Goal: Task Accomplishment & Management: Manage account settings

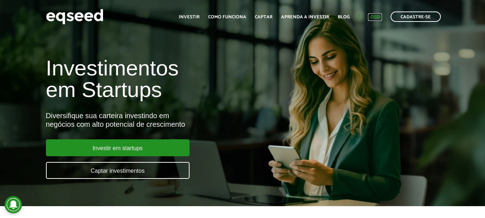
click at [370, 19] on link "Login" at bounding box center [375, 17] width 14 height 5
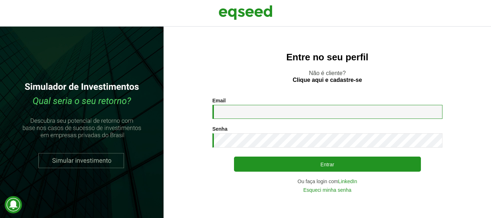
click at [336, 109] on input "Email *" at bounding box center [327, 112] width 230 height 14
type input "**********"
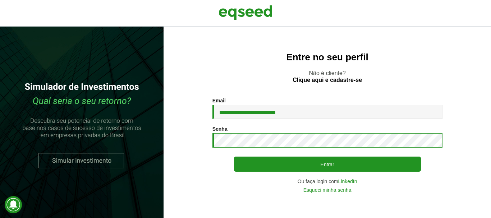
click at [234, 157] on button "Entrar" at bounding box center [327, 164] width 187 height 15
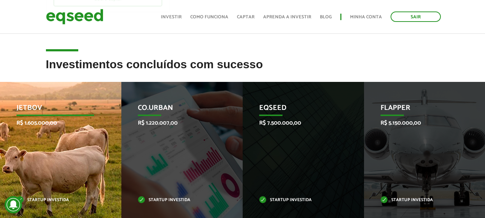
scroll to position [216, 0]
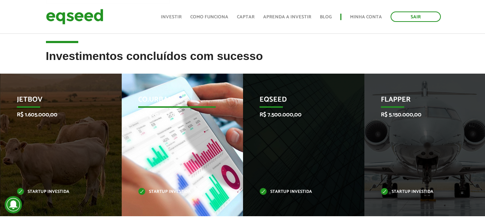
click at [167, 153] on div "Co.Urban R$ 1.220.007,00 Startup investida" at bounding box center [177, 145] width 111 height 143
click at [180, 124] on div "Co.Urban R$ 1.220.007,00 Startup investida" at bounding box center [176, 145] width 111 height 143
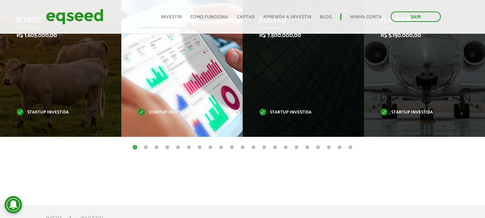
scroll to position [252, 0]
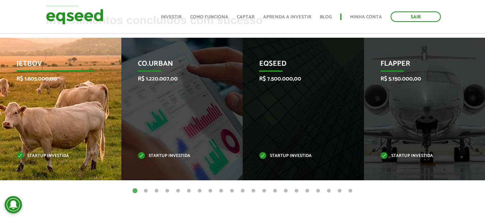
click at [56, 95] on div "JetBov R$ 1.605.000,00 Startup investida" at bounding box center [55, 109] width 111 height 143
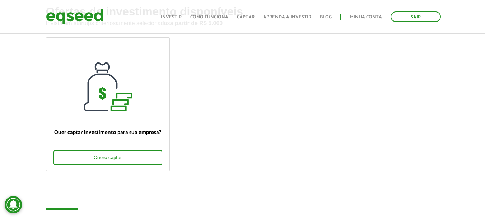
scroll to position [0, 0]
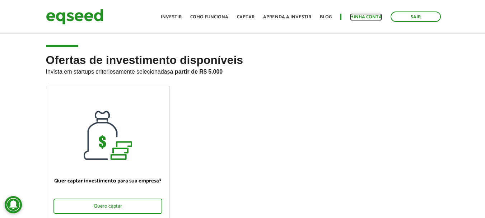
click at [361, 15] on link "Minha conta" at bounding box center [366, 17] width 32 height 5
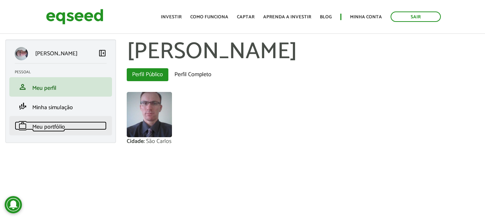
click at [59, 126] on span "Meu portfólio" at bounding box center [48, 127] width 33 height 10
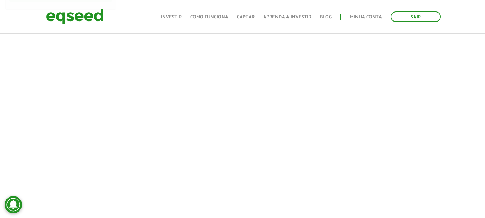
scroll to position [125, 0]
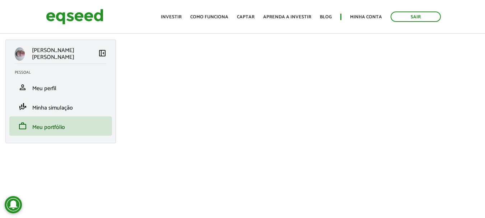
click at [59, 51] on p "[PERSON_NAME] [PERSON_NAME]" at bounding box center [65, 54] width 66 height 14
click at [100, 53] on span "left_panel_close" at bounding box center [102, 53] width 9 height 9
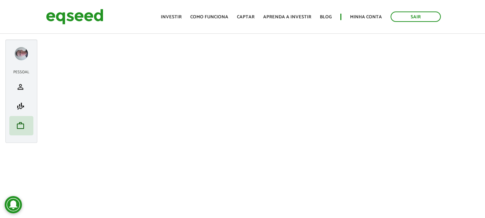
click at [20, 55] on div at bounding box center [21, 53] width 13 height 13
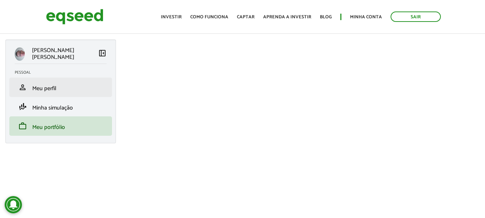
click at [49, 82] on li "person Meu perfil" at bounding box center [60, 87] width 103 height 19
click at [47, 87] on span "Meu perfil" at bounding box center [44, 89] width 24 height 10
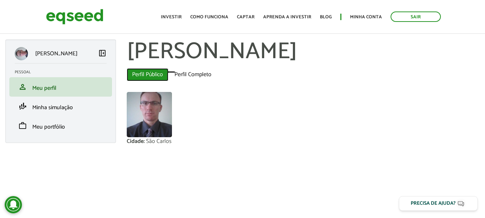
click at [150, 70] on link "Perfil Público (aba ativa)" at bounding box center [148, 74] width 42 height 13
click at [133, 72] on link "Perfil Público (aba ativa)" at bounding box center [148, 74] width 42 height 13
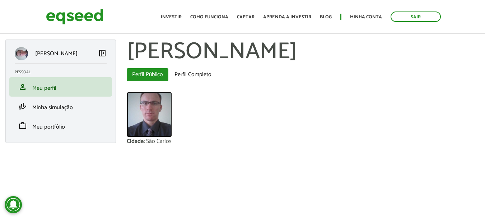
click at [147, 125] on img at bounding box center [149, 114] width 45 height 45
click at [140, 71] on link "Perfil Público (aba ativa)" at bounding box center [148, 74] width 42 height 13
click at [102, 52] on span "left_panel_close" at bounding box center [102, 53] width 9 height 9
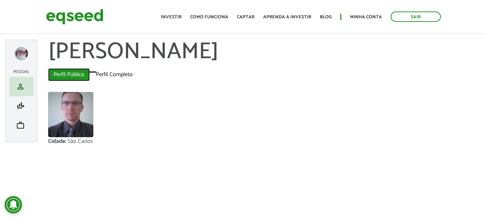
click at [61, 80] on link "Perfil Público (aba ativa)" at bounding box center [69, 74] width 42 height 13
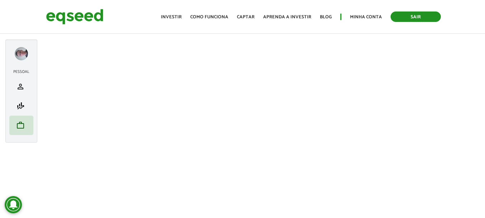
click at [423, 15] on link "Sair" at bounding box center [416, 16] width 50 height 10
